Goal: Navigation & Orientation: Find specific page/section

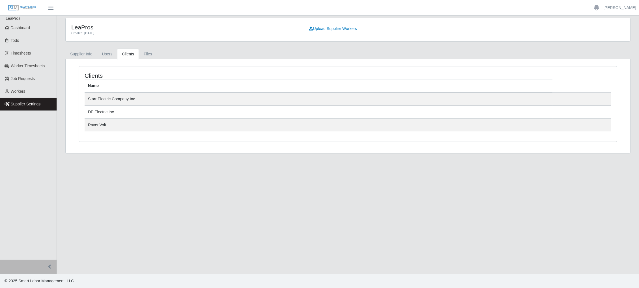
drag, startPoint x: 0, startPoint y: 0, endPoint x: 154, endPoint y: 199, distance: 251.3
click at [155, 200] on main "LeaPros Created: [DATE] Upload Supplier Workers Supplier Info Users Clients Fil…" at bounding box center [348, 145] width 582 height 258
click at [36, 30] on link "Dashboard" at bounding box center [28, 27] width 57 height 13
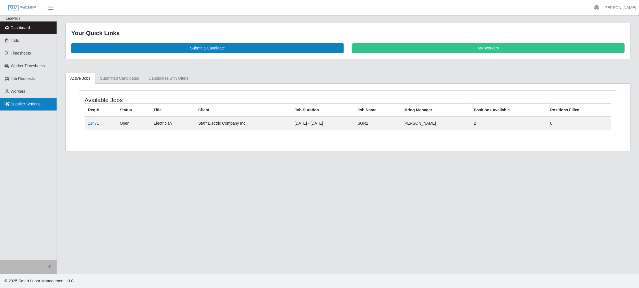
click at [28, 108] on link "Supplier Settings" at bounding box center [28, 104] width 57 height 13
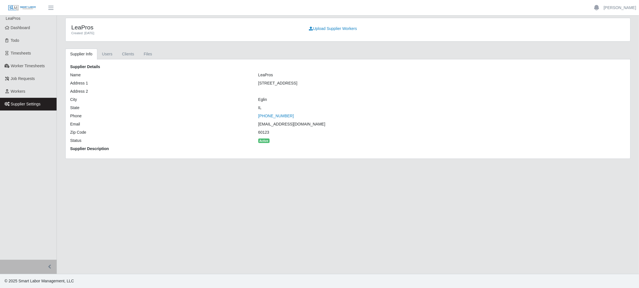
drag, startPoint x: 179, startPoint y: 218, endPoint x: 183, endPoint y: 213, distance: 6.2
click at [180, 217] on main "LeaPros Created: [DATE] Upload Supplier Workers Supplier Info Users Clients Fil…" at bounding box center [348, 145] width 582 height 258
click at [133, 50] on link "Clients" at bounding box center [128, 54] width 22 height 11
